Goal: Book appointment/travel/reservation

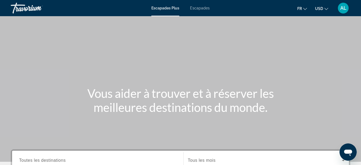
click at [327, 6] on mat-icon "Changer de devise" at bounding box center [327, 8] width 4 height 4
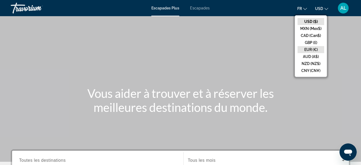
click at [313, 50] on button "EUR (€)" at bounding box center [311, 49] width 27 height 7
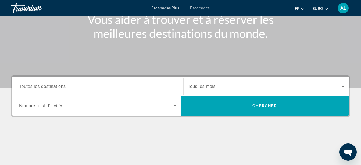
scroll to position [69, 0]
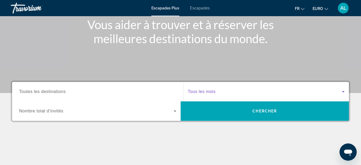
click at [338, 90] on span "Widget de recherche" at bounding box center [265, 91] width 154 height 6
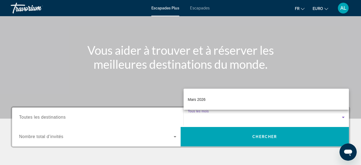
scroll to position [86, 0]
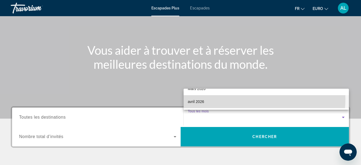
click at [242, 99] on mat-option "avril 2026" at bounding box center [267, 101] width 166 height 13
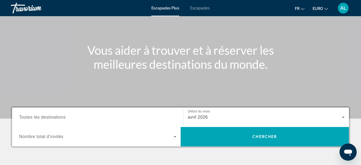
click at [111, 142] on div "Widget de recherche" at bounding box center [97, 136] width 157 height 15
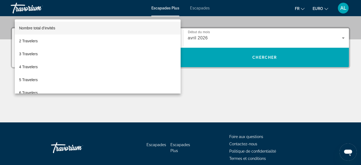
scroll to position [132, 0]
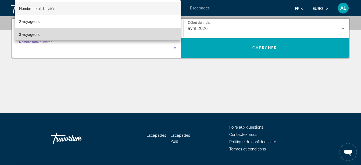
click at [131, 32] on mat-option "3 voyageurs" at bounding box center [98, 34] width 166 height 13
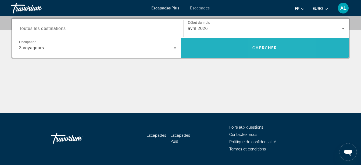
click at [274, 54] on span "Rechercher" at bounding box center [265, 47] width 169 height 13
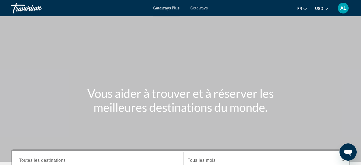
click at [325, 9] on icon "Change currency" at bounding box center [327, 9] width 4 height 4
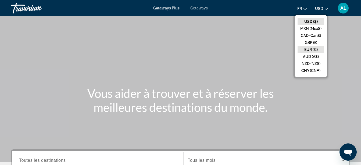
click at [314, 47] on button "EUR (€)" at bounding box center [311, 49] width 27 height 7
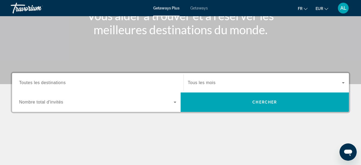
scroll to position [86, 0]
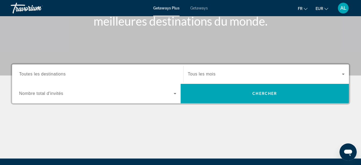
click at [344, 74] on icon "Search widget" at bounding box center [343, 73] width 3 height 1
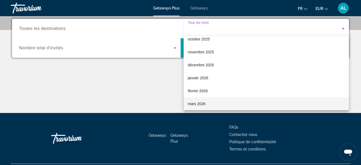
scroll to position [29, 0]
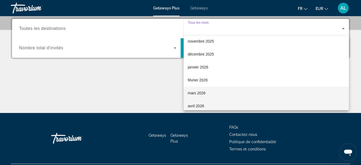
click at [314, 107] on mat-option "avril 2026" at bounding box center [267, 105] width 166 height 13
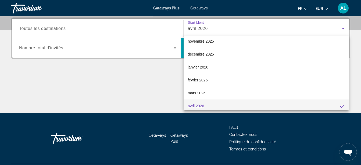
scroll to position [31, 0]
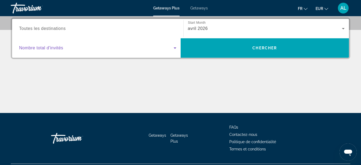
click at [173, 50] on icon "Search widget" at bounding box center [175, 48] width 6 height 6
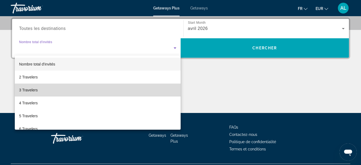
click at [131, 86] on mat-option "3 Travelers" at bounding box center [98, 89] width 166 height 13
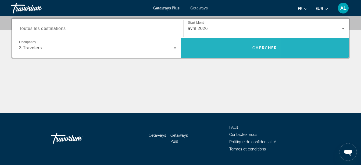
click at [213, 50] on span "Search" at bounding box center [265, 47] width 169 height 13
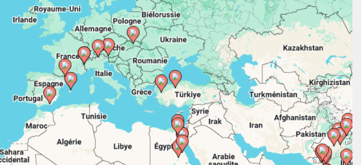
scroll to position [23, 0]
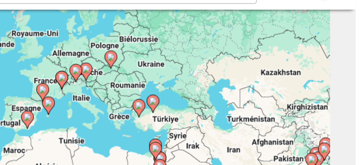
click at [270, 89] on image "Main content" at bounding box center [269, 88] width 3 height 3
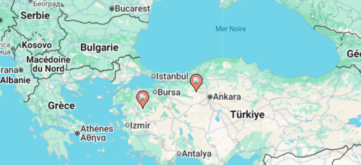
click at [179, 105] on icon "Main content" at bounding box center [180, 107] width 5 height 7
type input "**********"
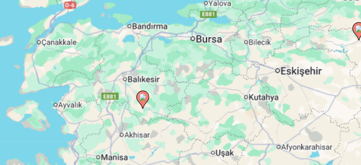
click at [182, 106] on image "Main content" at bounding box center [180, 105] width 3 height 3
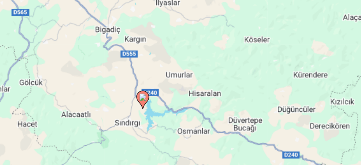
click at [182, 106] on image "Main content" at bounding box center [180, 105] width 3 height 3
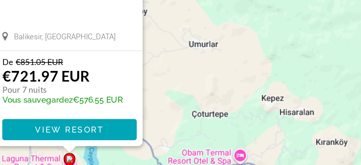
scroll to position [41, 0]
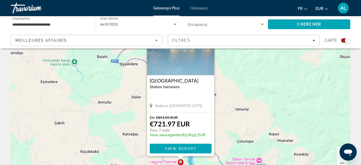
click at [58, 123] on div "Pour activer le glissement avec le clavier, appuyez sur Alt+Entrée. Une fois ce…" at bounding box center [181, 93] width 340 height 161
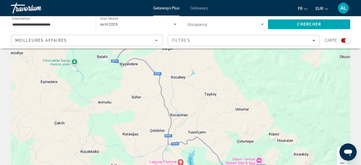
click at [96, 115] on div "Pour activer le glissement avec le clavier, appuyez sur Alt+Entrée. Une fois ce…" at bounding box center [181, 93] width 340 height 161
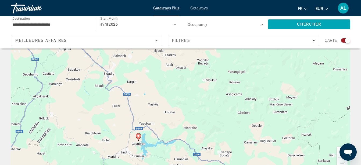
click at [124, 110] on div "Pour activer le glissement avec le clavier, appuyez sur Alt+Entrée. Une fois ce…" at bounding box center [181, 93] width 340 height 161
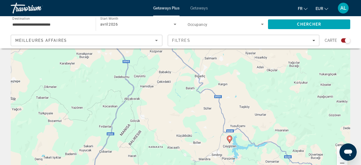
drag, startPoint x: 103, startPoint y: 125, endPoint x: 247, endPoint y: 139, distance: 144.6
click at [247, 139] on div "Pour activer le glissement avec le clavier, appuyez sur Alt+Entrée. Une fois ce…" at bounding box center [181, 93] width 340 height 161
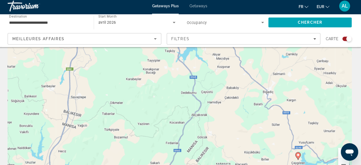
scroll to position [40, 0]
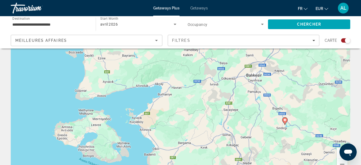
drag, startPoint x: 73, startPoint y: 134, endPoint x: 102, endPoint y: 112, distance: 36.5
click at [102, 112] on div "Pour activer le glissement avec le clavier, appuyez sur Alt+Entrée. Une fois ce…" at bounding box center [181, 94] width 340 height 161
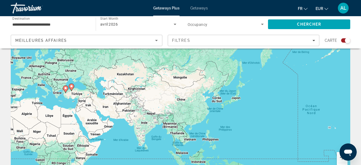
scroll to position [33, 0]
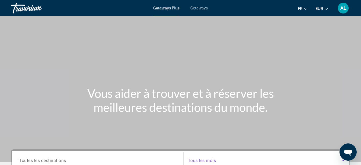
click at [341, 160] on icon "Search widget" at bounding box center [343, 160] width 6 height 6
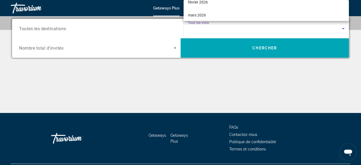
scroll to position [79, 0]
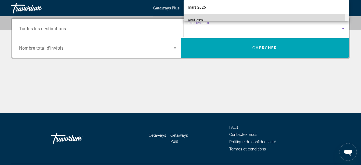
click at [256, 20] on mat-option "avril 2026" at bounding box center [267, 20] width 166 height 13
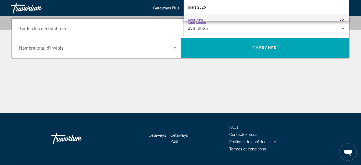
scroll to position [84, 0]
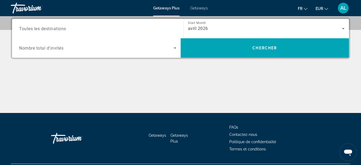
click at [173, 44] on div "Search widget" at bounding box center [97, 47] width 157 height 15
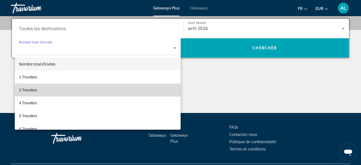
click at [107, 91] on mat-option "3 Travelers" at bounding box center [98, 89] width 166 height 13
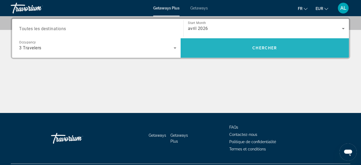
click at [233, 51] on span "Search" at bounding box center [265, 47] width 169 height 13
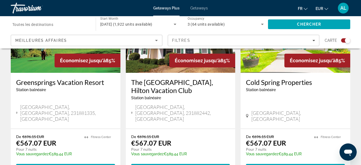
scroll to position [104, 0]
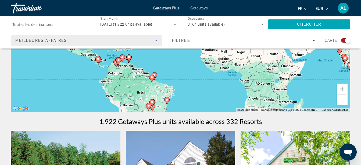
click at [156, 41] on icon "Sort by" at bounding box center [156, 40] width 6 height 6
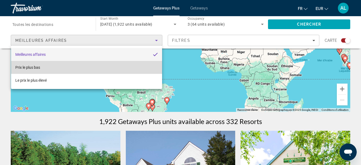
click at [107, 67] on mat-option "Prix ​​le plus bas" at bounding box center [86, 67] width 151 height 13
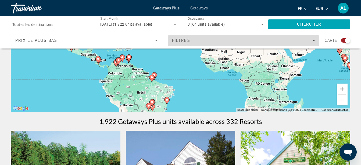
click at [189, 43] on span "Filters" at bounding box center [243, 40] width 151 height 13
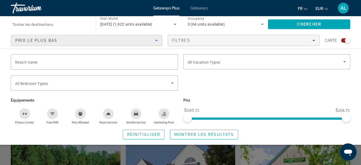
click at [143, 38] on div "Prix ​​le plus bas" at bounding box center [85, 40] width 140 height 6
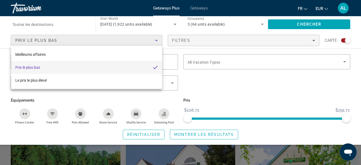
click at [143, 38] on div at bounding box center [180, 82] width 361 height 165
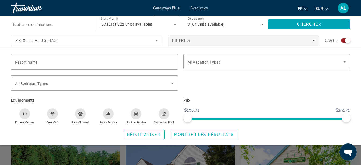
click at [142, 37] on div "Prix ​​le plus bas" at bounding box center [85, 40] width 140 height 6
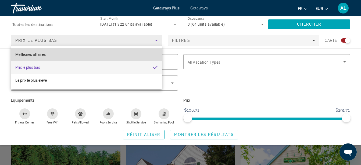
click at [110, 54] on mat-option "Meilleures affaires" at bounding box center [86, 54] width 151 height 13
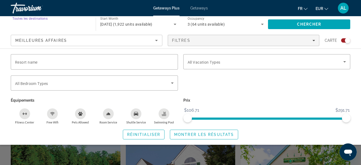
click at [76, 24] on input "Destination Toutes les destinations" at bounding box center [50, 24] width 76 height 6
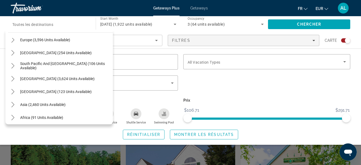
scroll to position [66, 0]
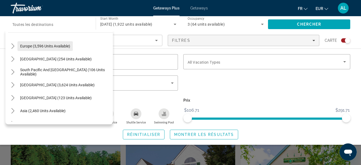
click at [61, 47] on span "Europe (3,596 units available)" at bounding box center [45, 46] width 50 height 4
type input "**********"
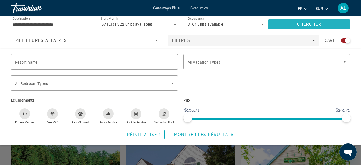
click at [290, 21] on span "Search" at bounding box center [309, 24] width 82 height 13
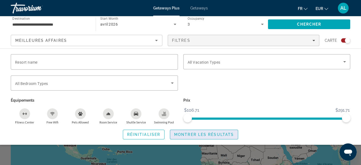
click at [223, 137] on span "Search widget" at bounding box center [204, 134] width 68 height 13
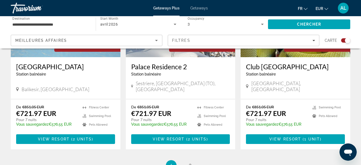
scroll to position [897, 0]
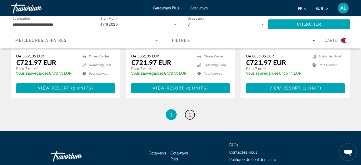
click at [193, 110] on link "page 2" at bounding box center [189, 114] width 9 height 9
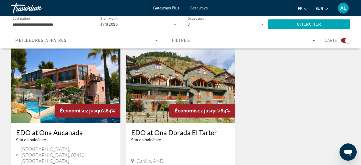
scroll to position [388, 0]
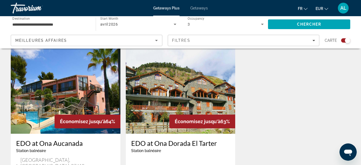
click at [98, 79] on img "Main content" at bounding box center [66, 90] width 110 height 86
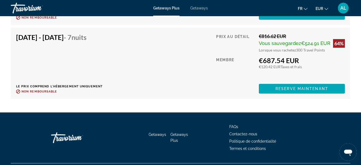
scroll to position [1230, 0]
